Goal: Transaction & Acquisition: Purchase product/service

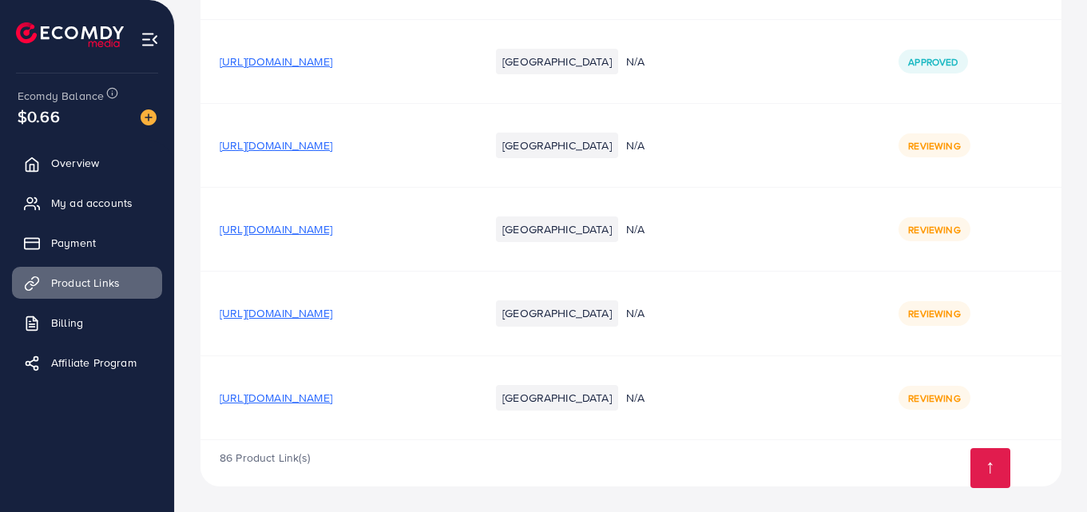
scroll to position [7245, 0]
click at [62, 254] on link "Payment" at bounding box center [87, 243] width 150 height 32
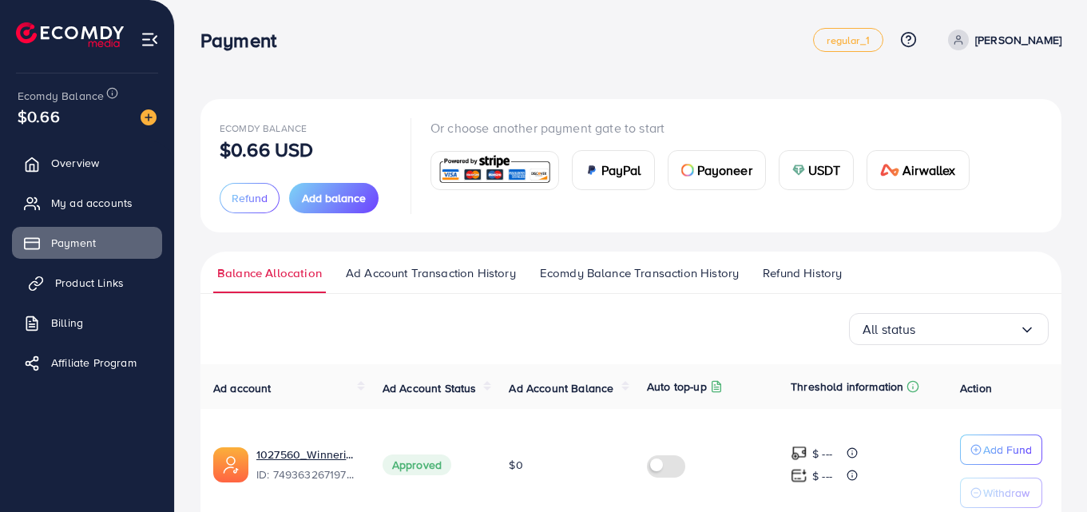
click at [109, 284] on span "Product Links" at bounding box center [89, 283] width 69 height 16
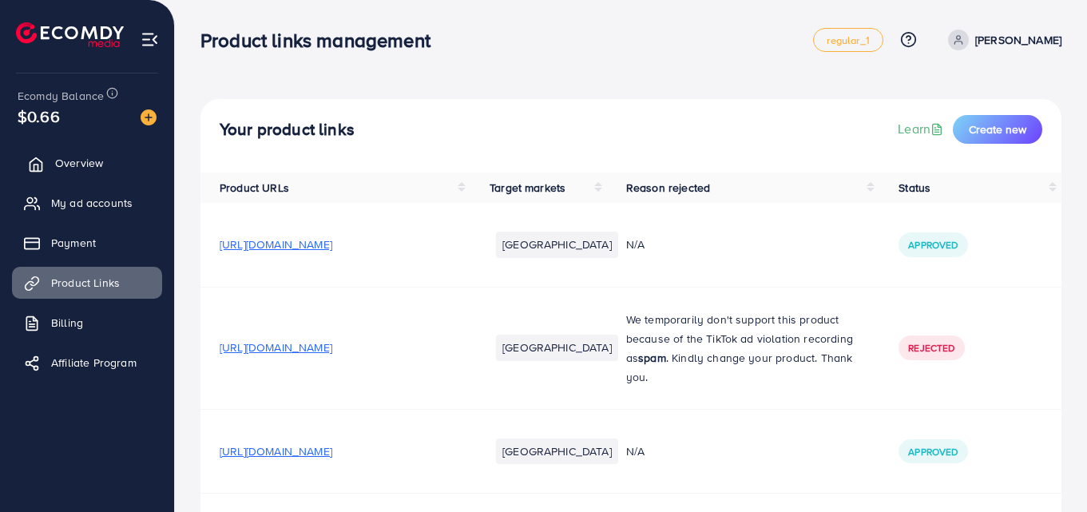
click at [38, 165] on polyline at bounding box center [36, 168] width 4 height 6
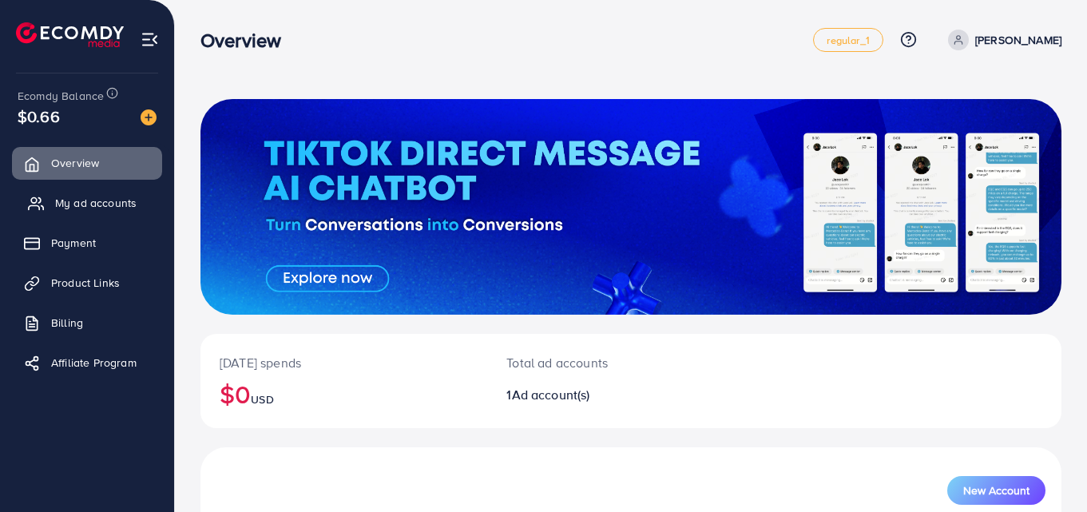
click at [77, 195] on span "My ad accounts" at bounding box center [95, 203] width 81 height 16
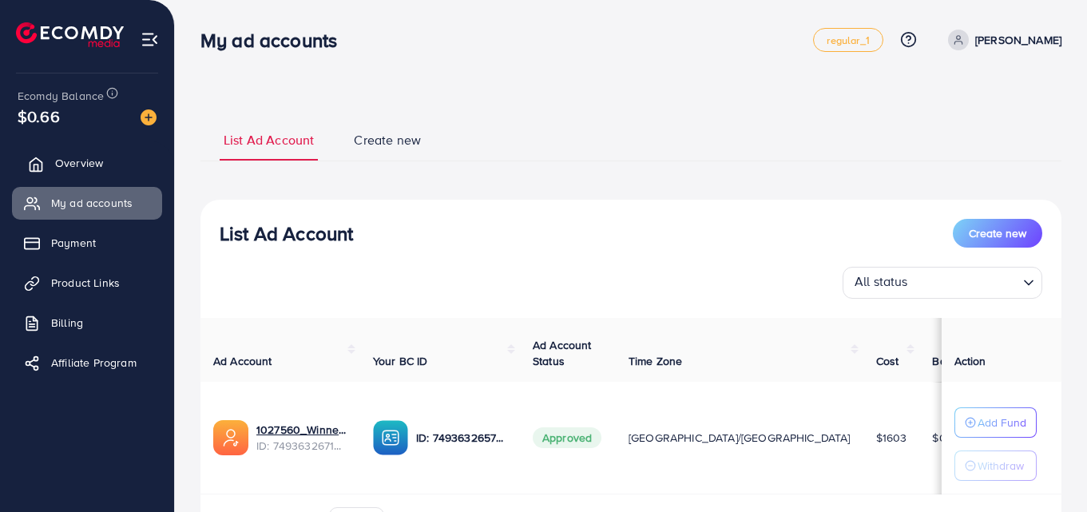
click at [116, 176] on link "Overview" at bounding box center [87, 163] width 150 height 32
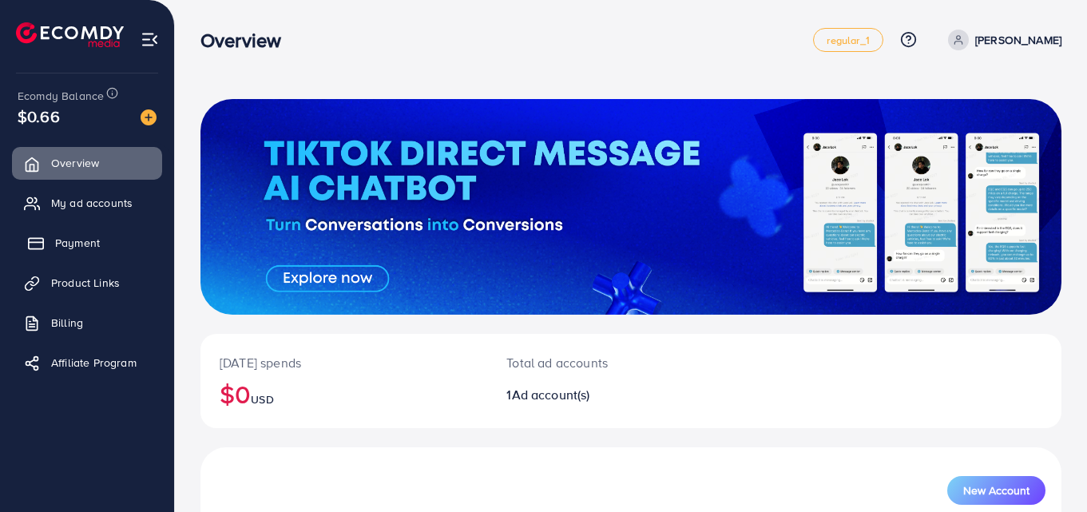
click at [115, 240] on link "Payment" at bounding box center [87, 243] width 150 height 32
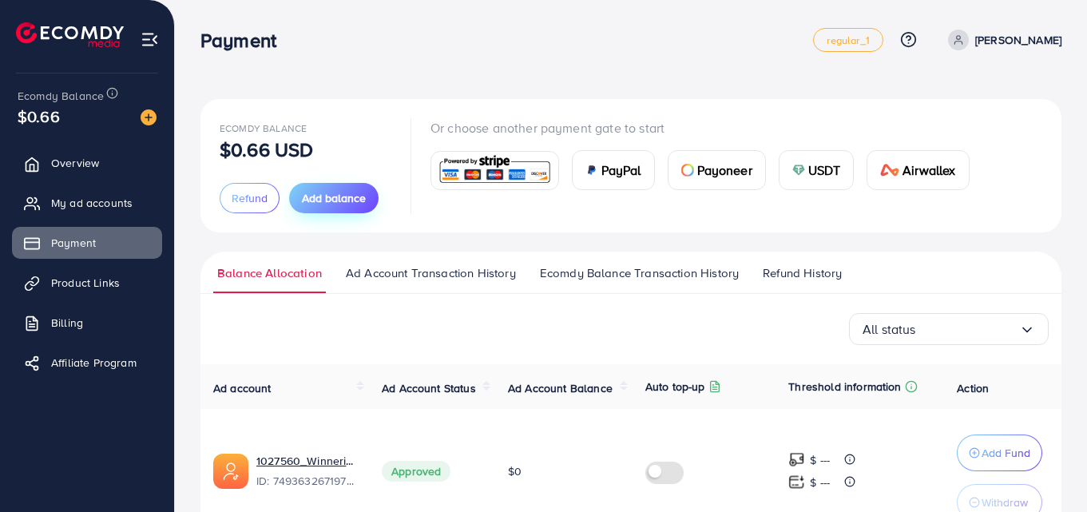
click at [319, 191] on span "Add balance" at bounding box center [334, 198] width 64 height 16
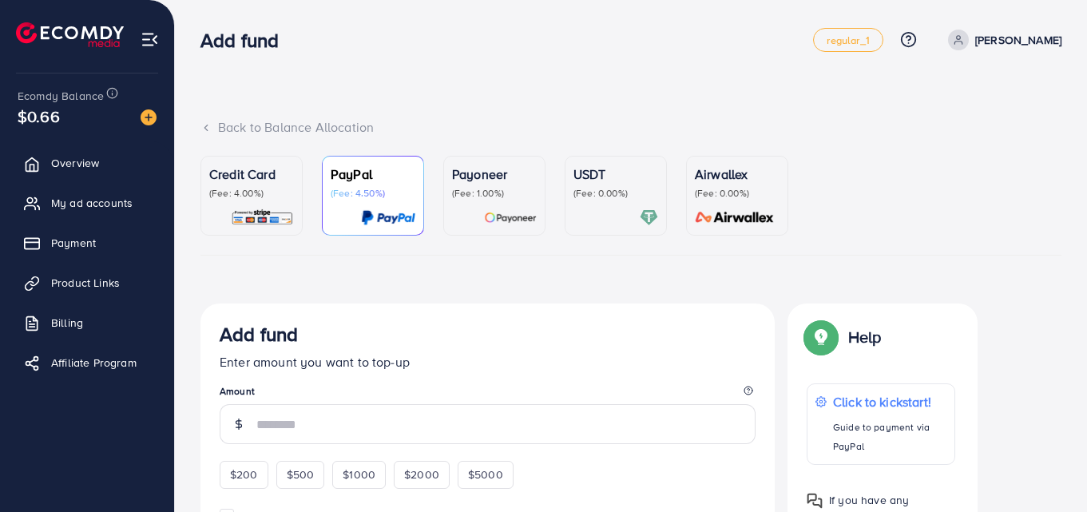
click at [594, 198] on p "(Fee: 0.00%)" at bounding box center [616, 193] width 85 height 13
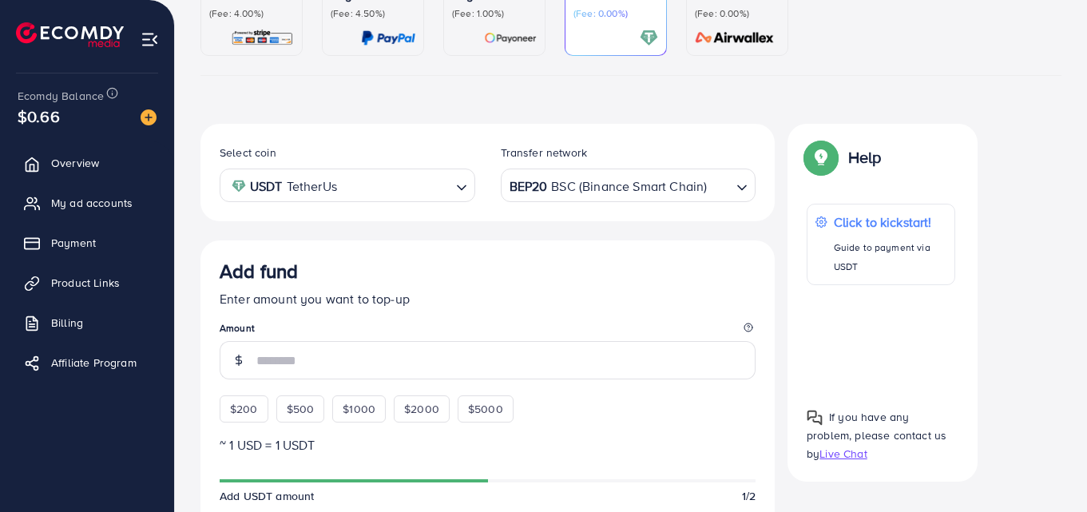
scroll to position [181, 0]
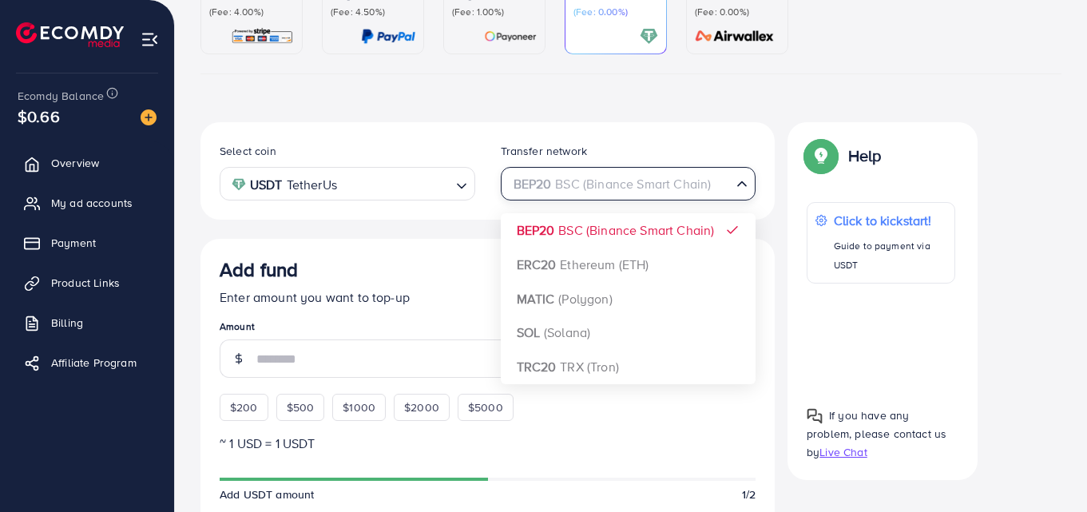
click at [564, 191] on div "BEP20 BSC (Binance Smart Chain)" at bounding box center [619, 183] width 226 height 28
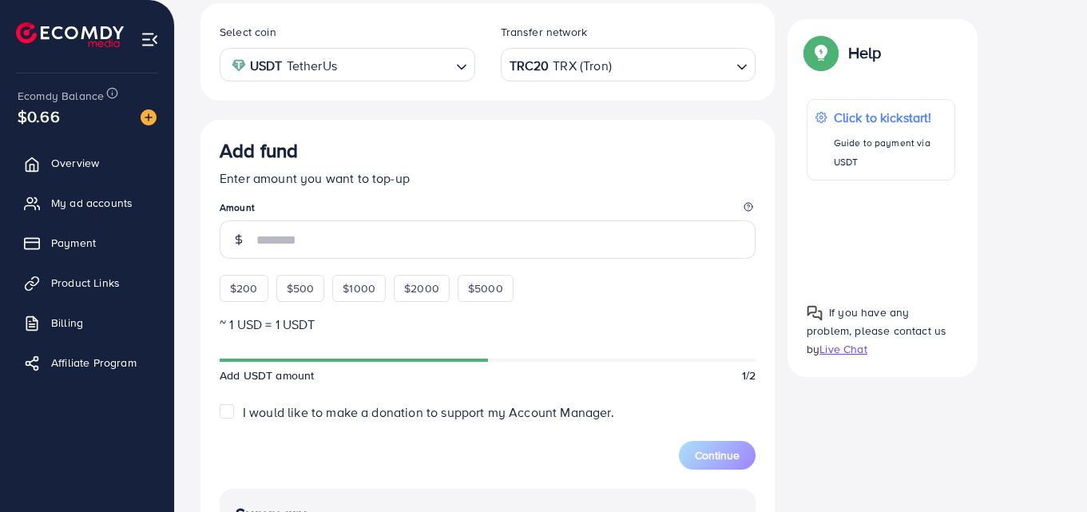
scroll to position [303, 0]
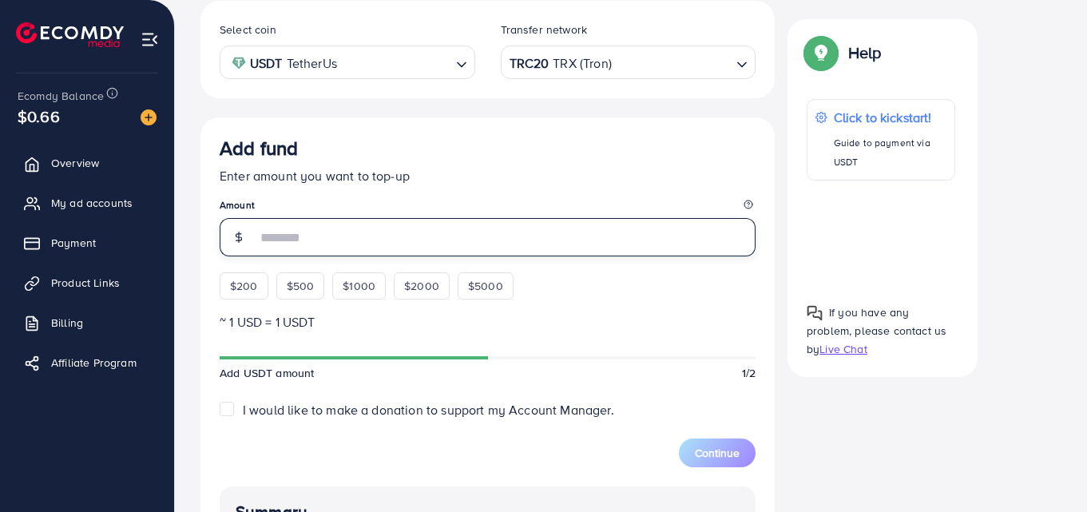
click at [463, 232] on input "number" at bounding box center [505, 237] width 499 height 38
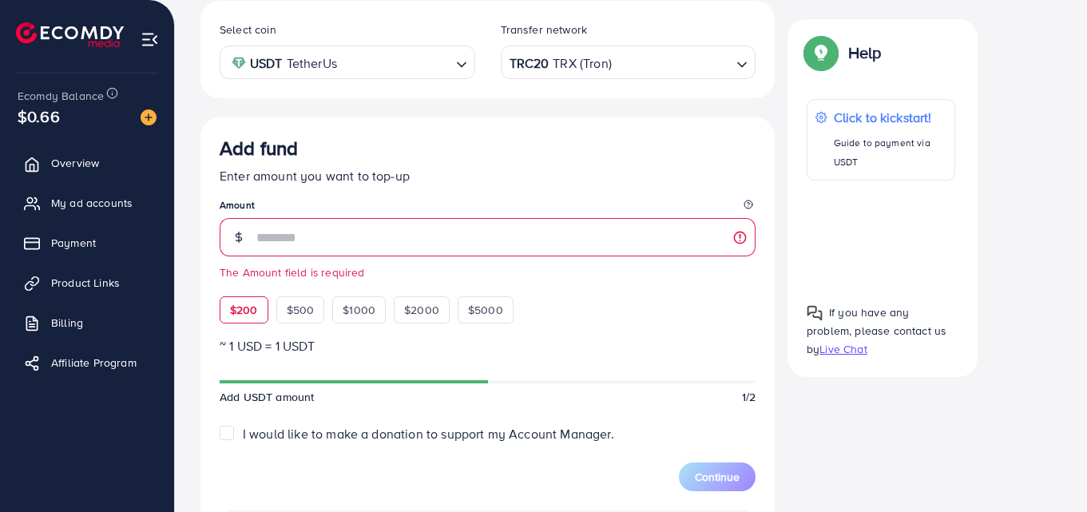
click at [247, 289] on div "$200 $500 $1000 $2000 $5000" at bounding box center [384, 305] width 328 height 35
click at [254, 308] on span "$200" at bounding box center [244, 310] width 28 height 16
type input "***"
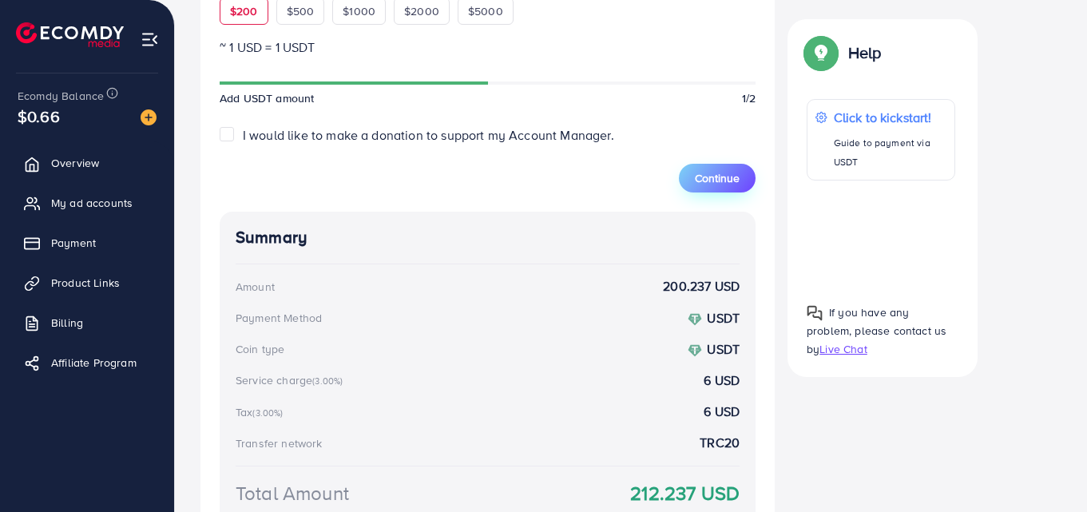
click at [713, 175] on span "Continue" at bounding box center [717, 178] width 45 height 16
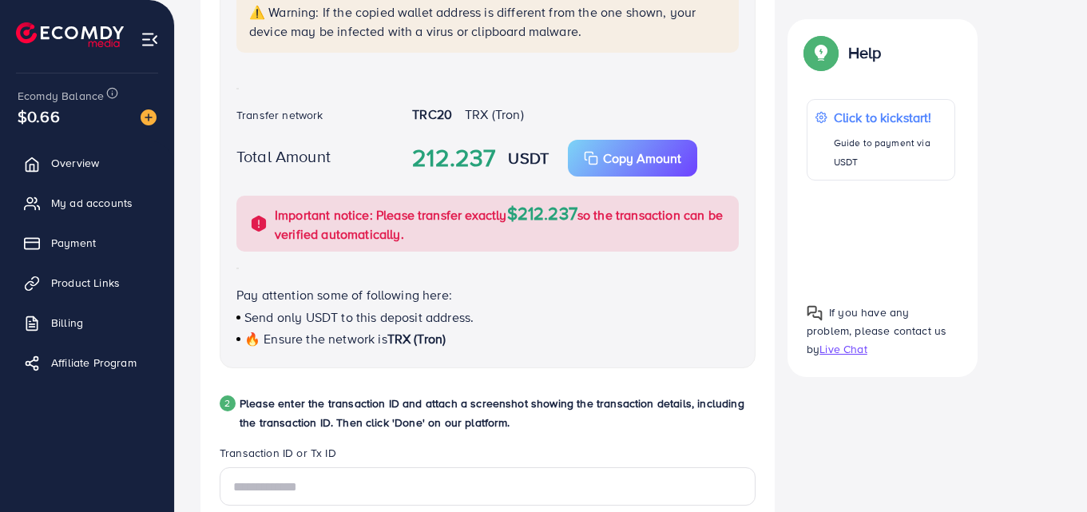
scroll to position [479, 0]
click at [645, 162] on p "Copy Amount" at bounding box center [642, 158] width 78 height 19
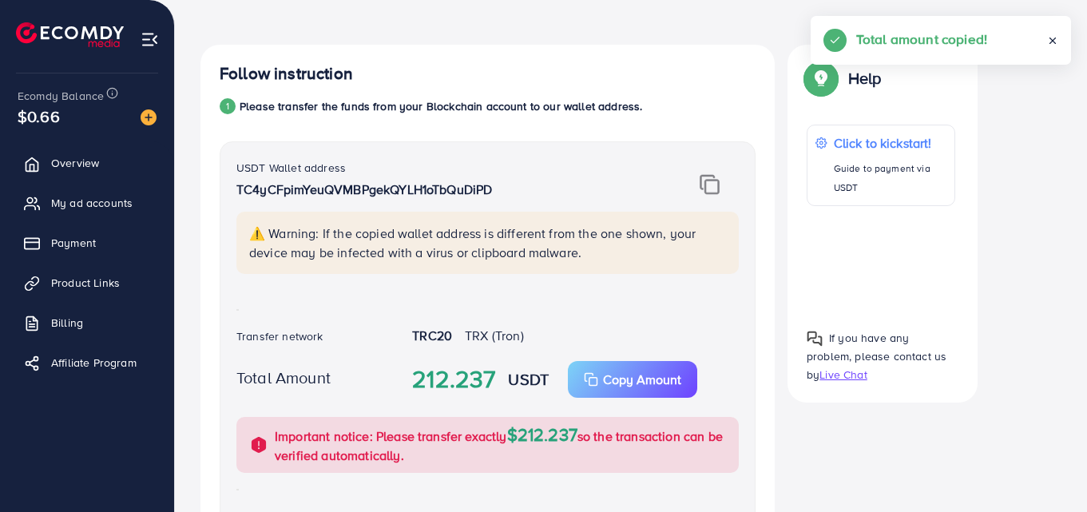
scroll to position [258, 0]
click at [702, 193] on img at bounding box center [710, 185] width 20 height 21
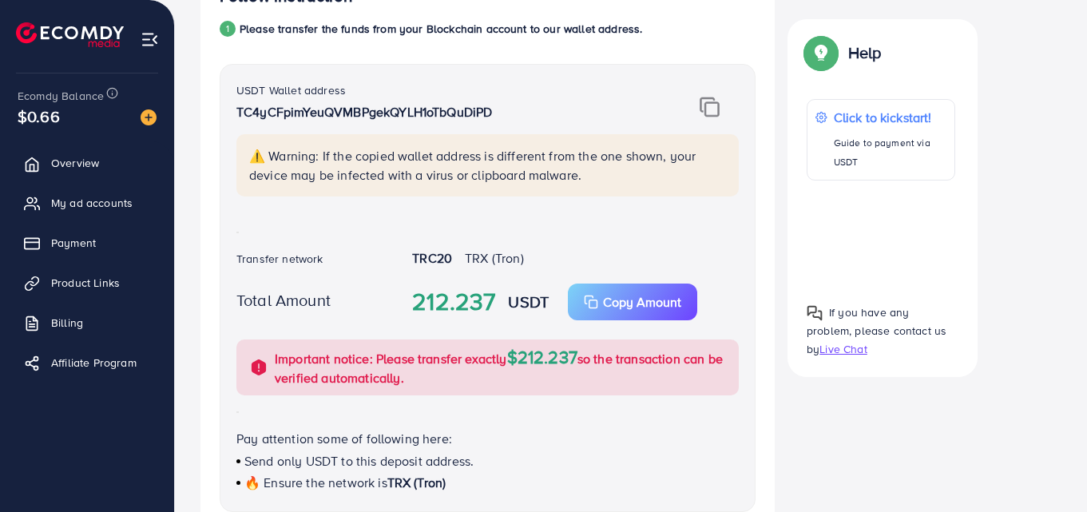
scroll to position [337, 0]
